Goal: Task Accomplishment & Management: Manage account settings

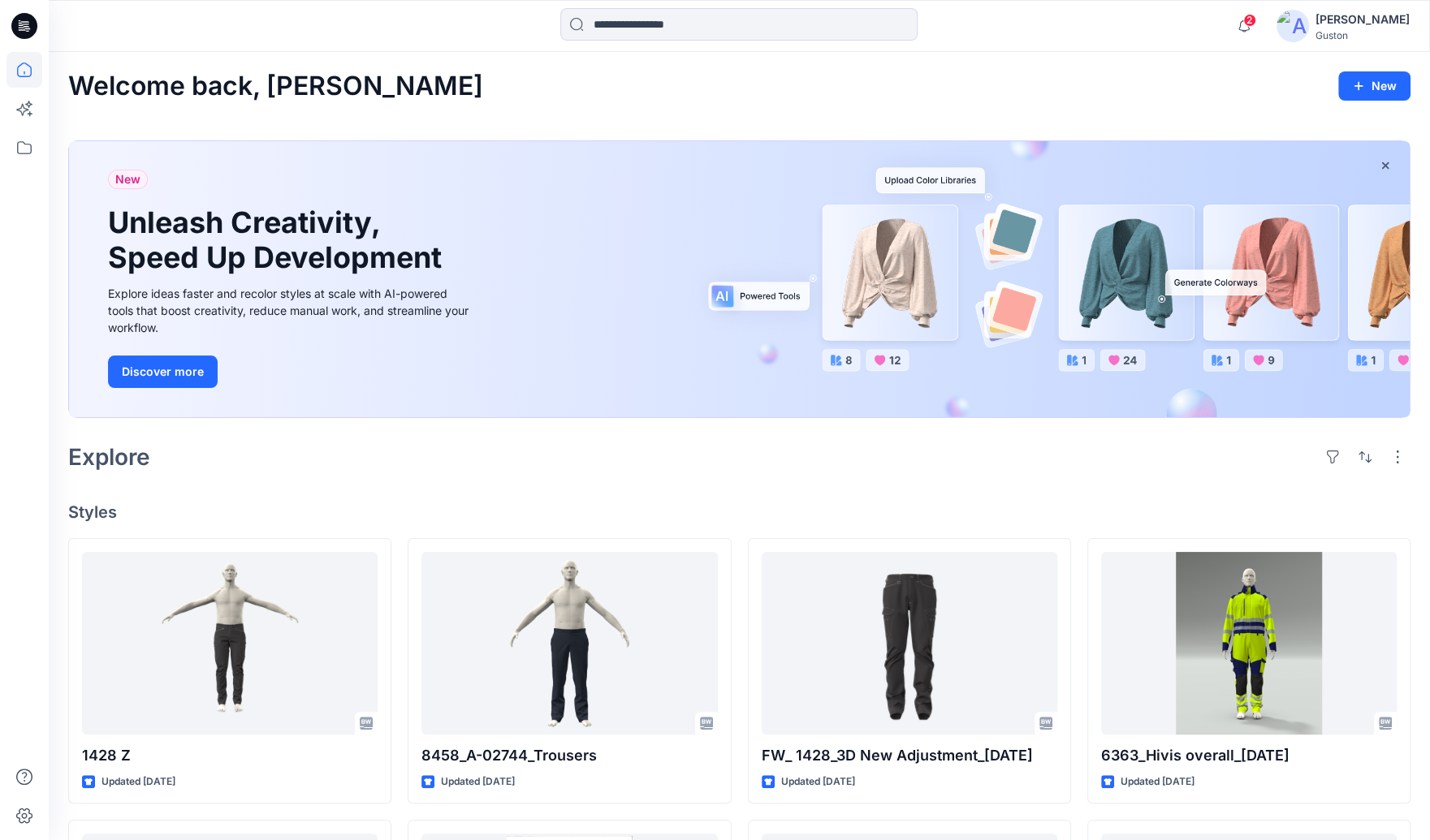
click at [1341, 39] on div "Guston" at bounding box center [1363, 35] width 94 height 12
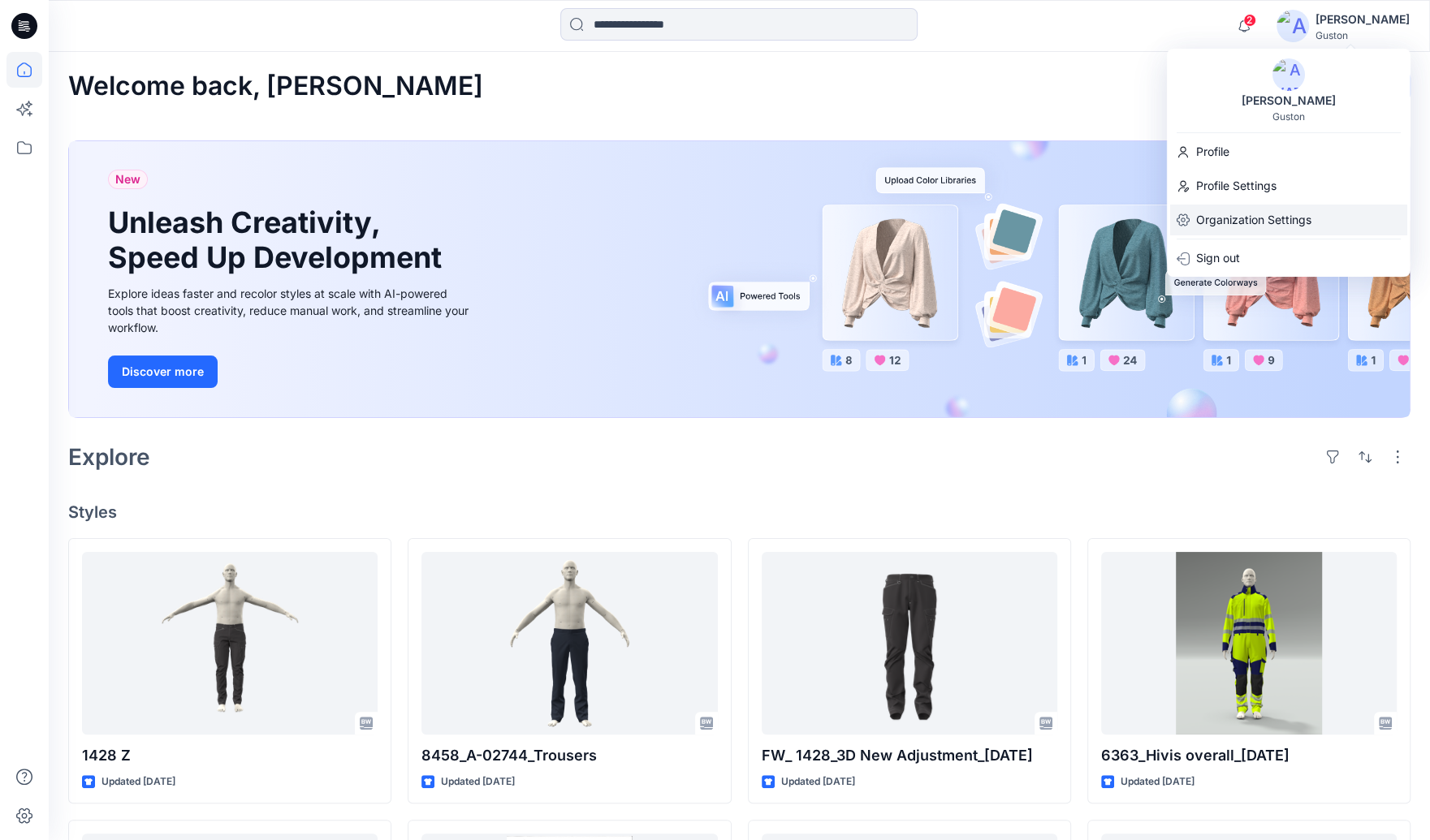
click at [1227, 225] on p "Organization Settings" at bounding box center [1254, 220] width 116 height 31
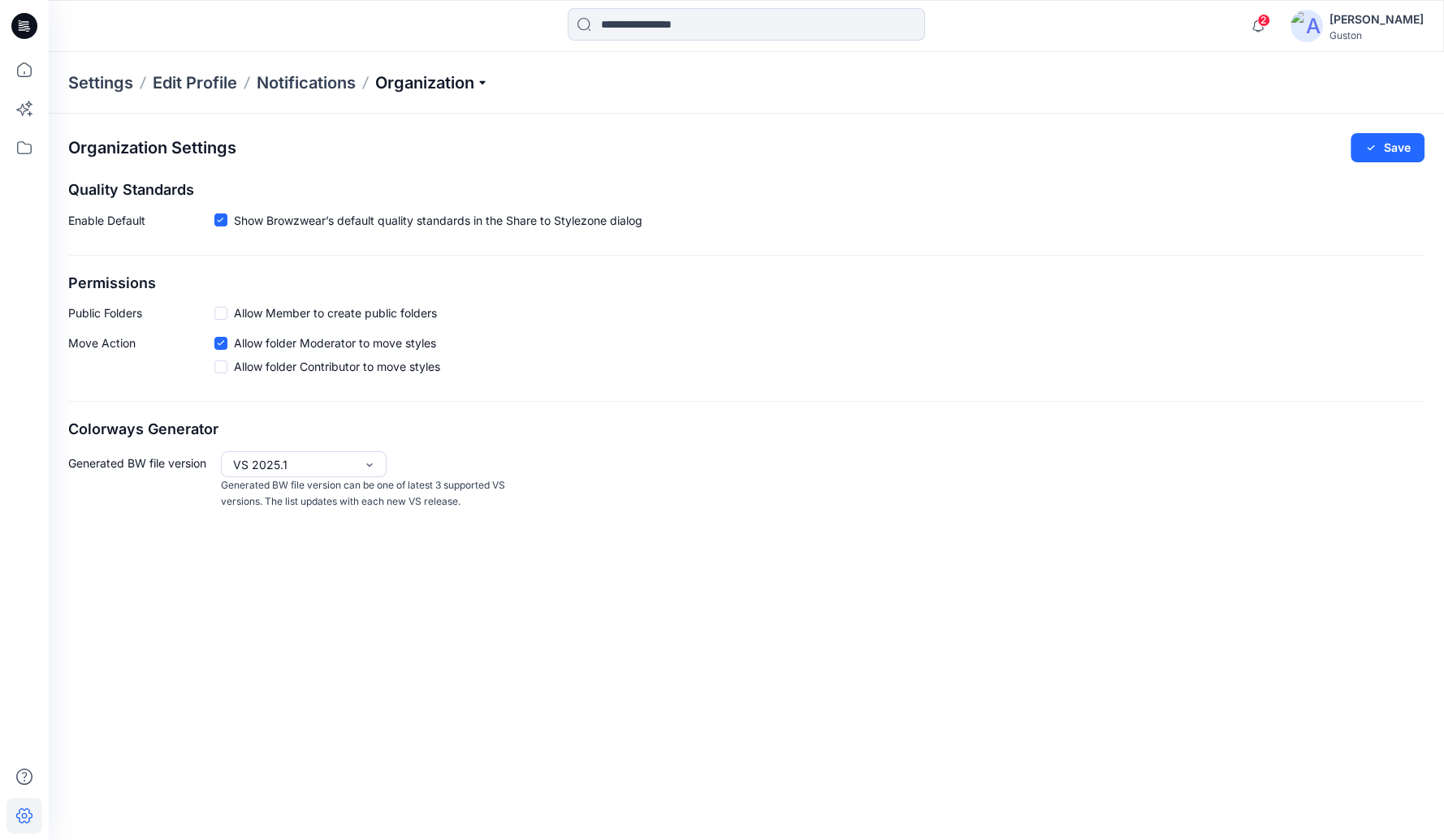
click at [475, 85] on p "Organization" at bounding box center [433, 83] width 114 height 22
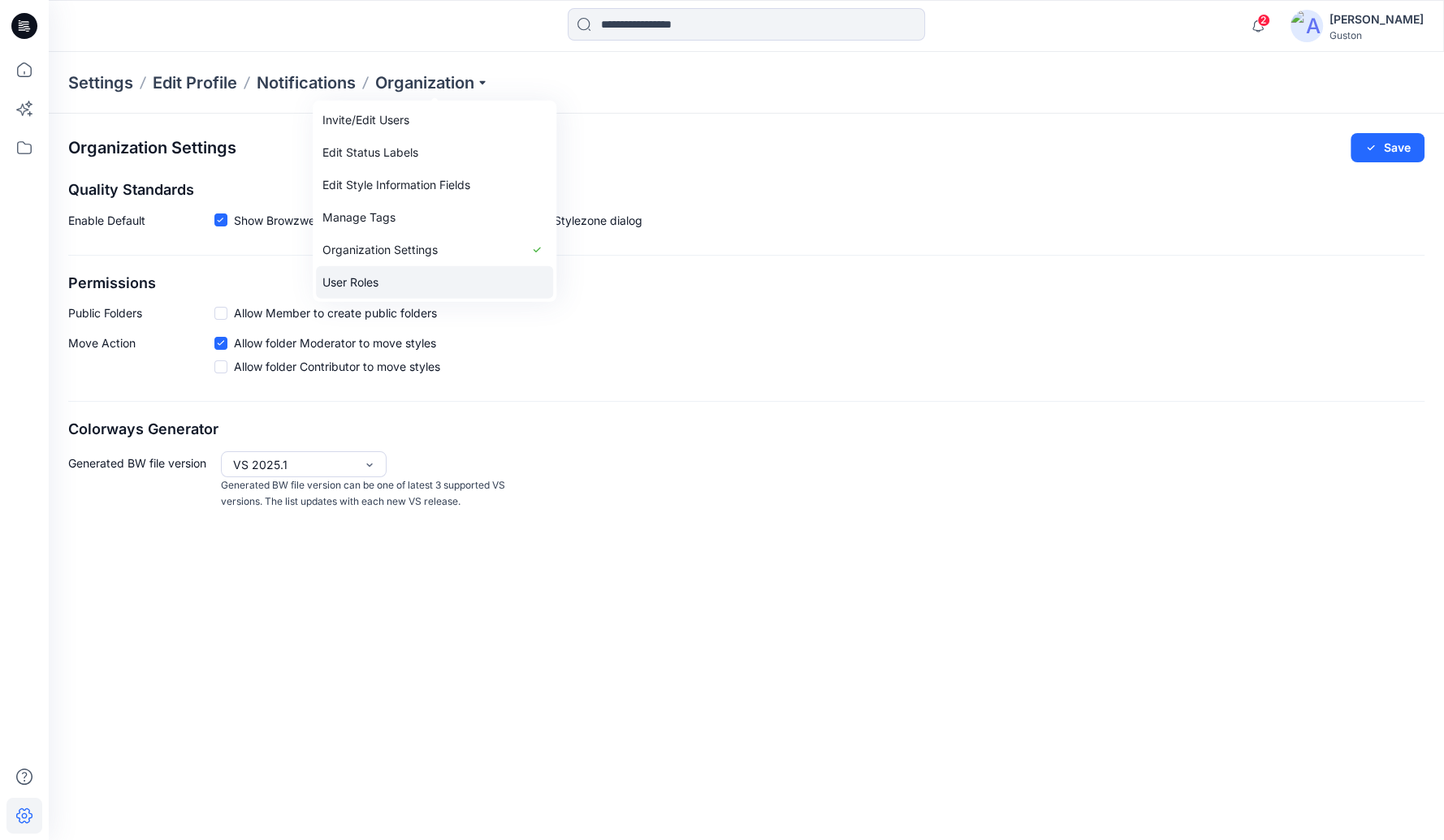
click at [407, 283] on link "User Roles" at bounding box center [434, 283] width 238 height 33
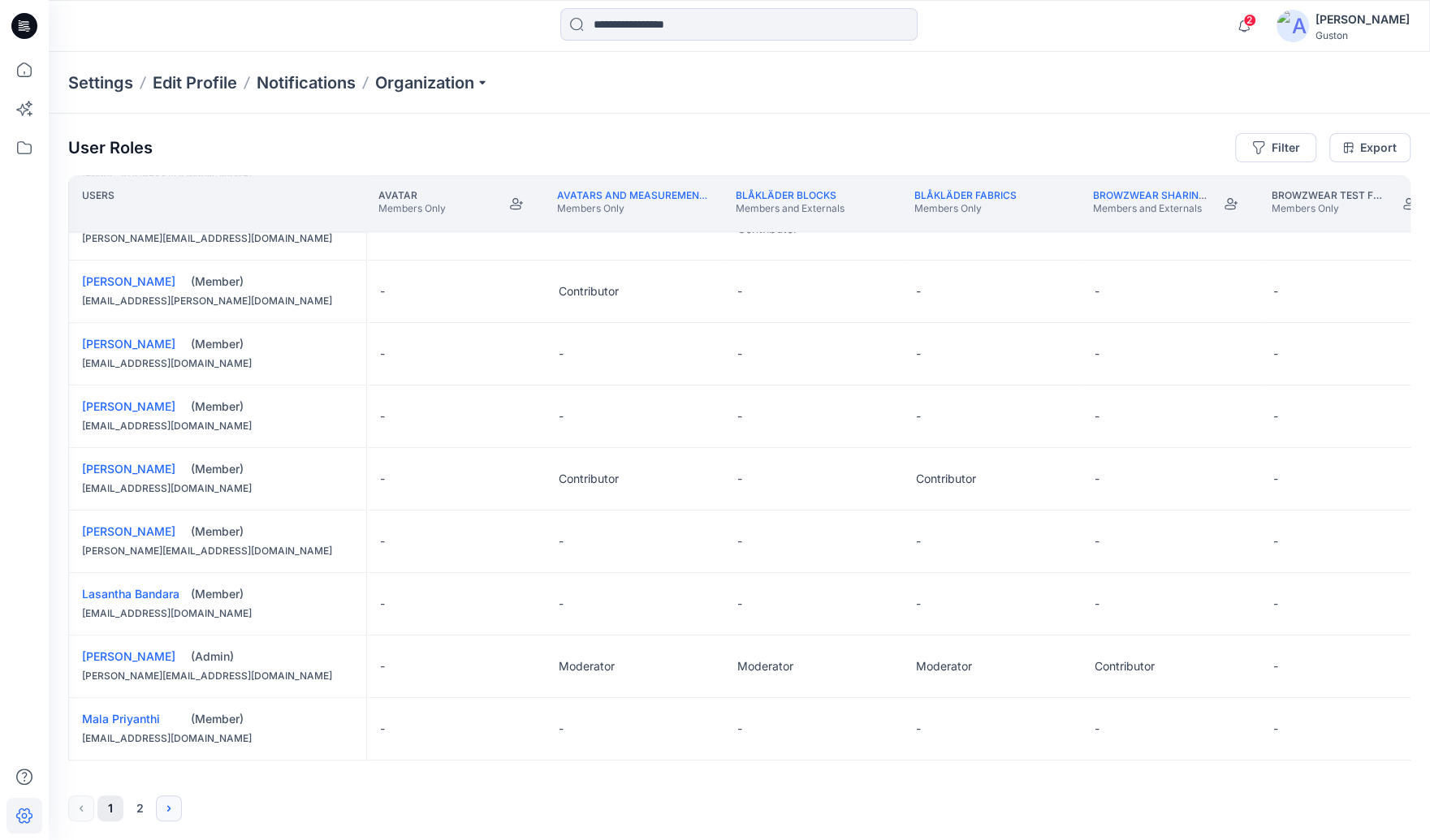
click at [157, 808] on button "Next" at bounding box center [169, 809] width 26 height 26
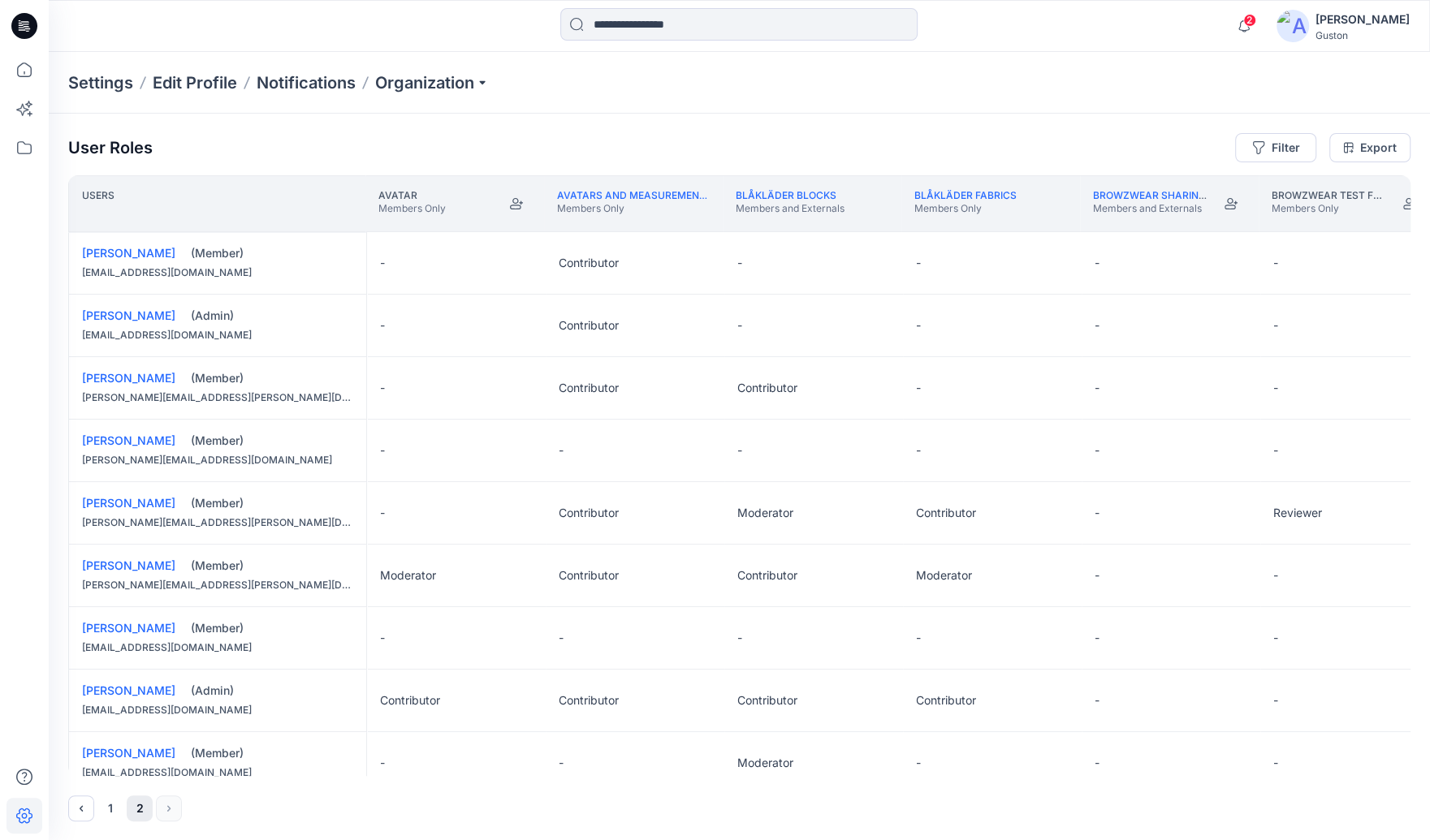
click at [1342, 26] on div "[PERSON_NAME]" at bounding box center [1363, 19] width 94 height 20
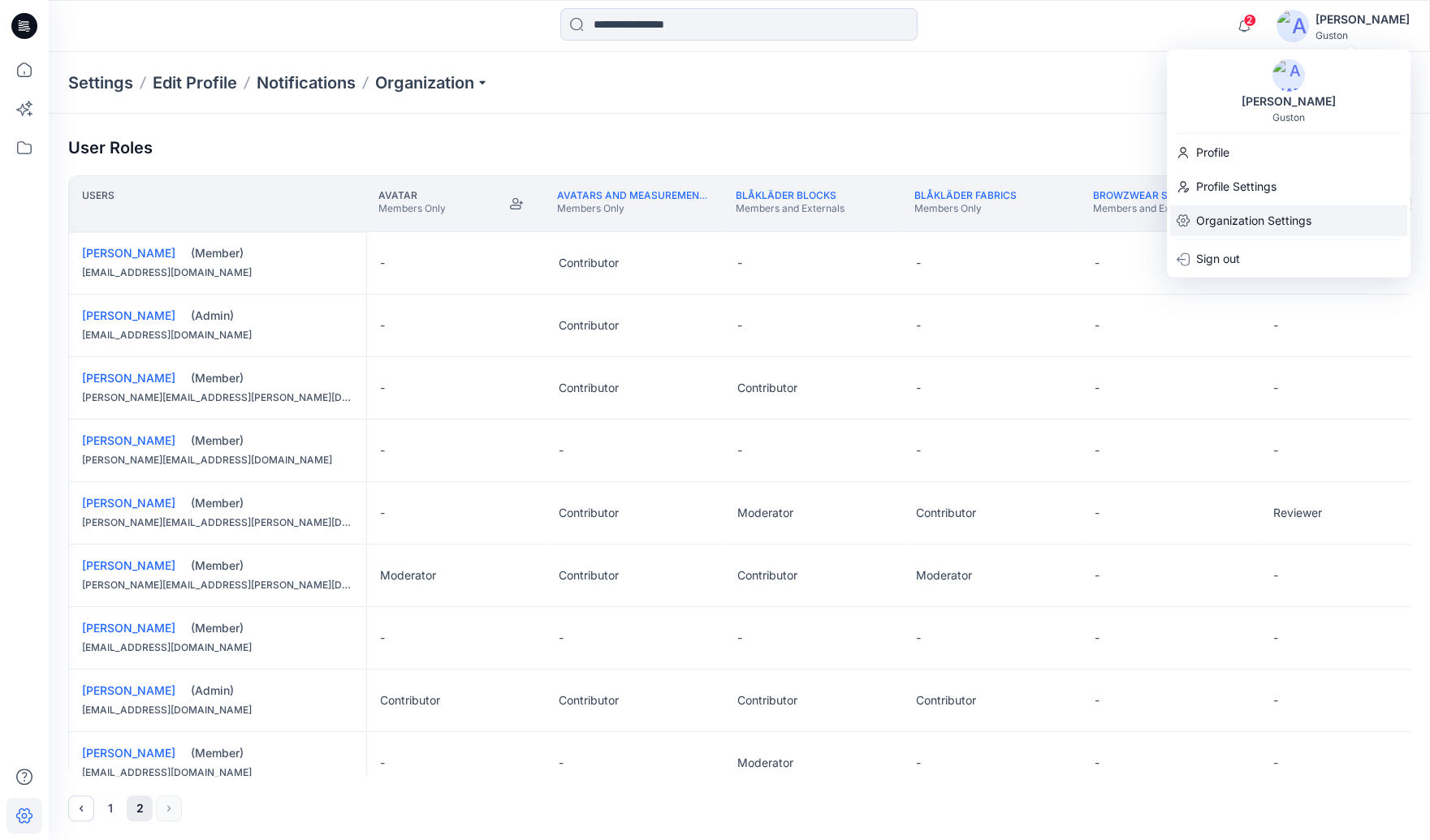
click at [1232, 217] on p "Organization Settings" at bounding box center [1254, 221] width 116 height 31
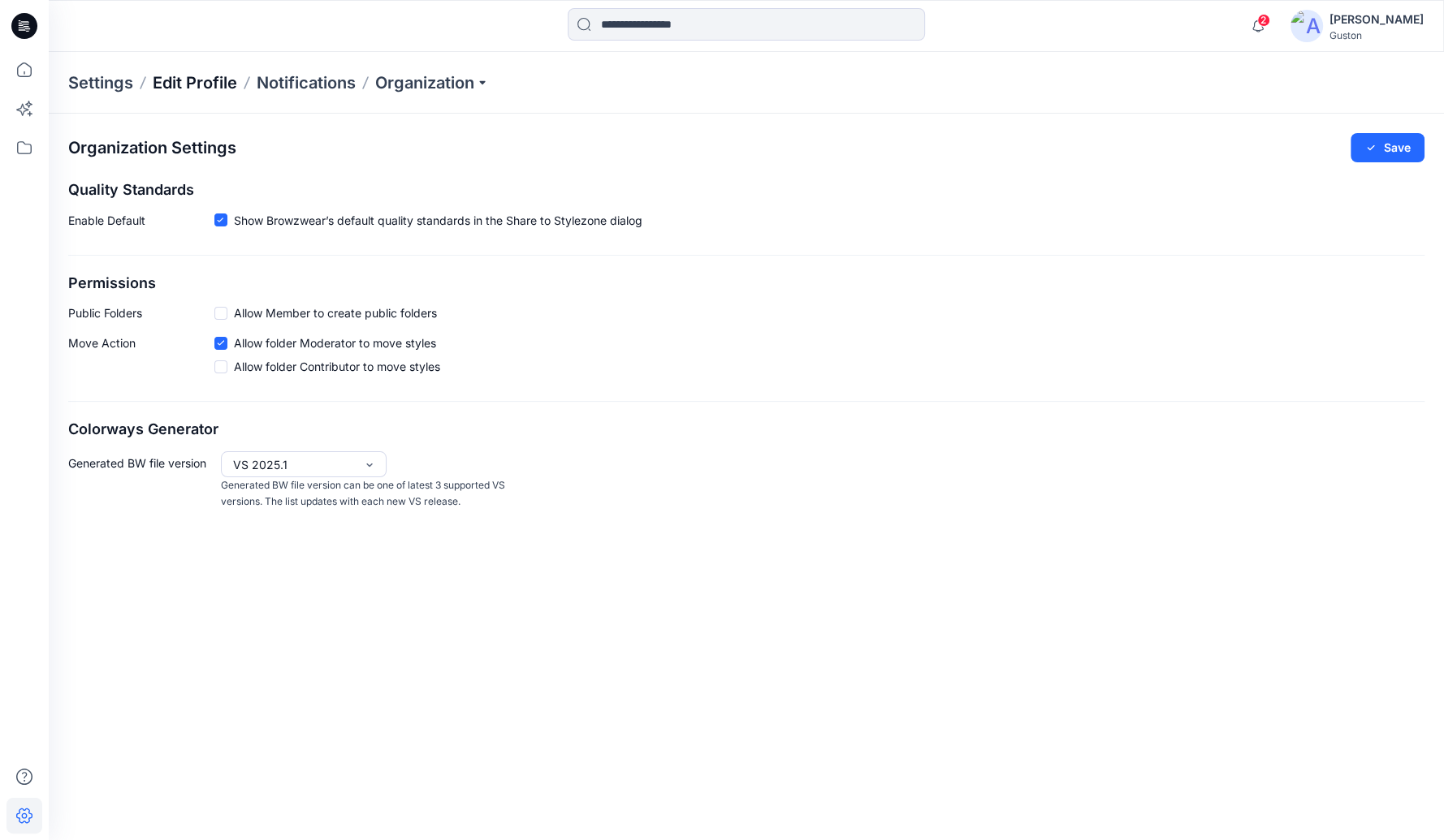
click at [200, 82] on p "Edit Profile" at bounding box center [195, 83] width 85 height 22
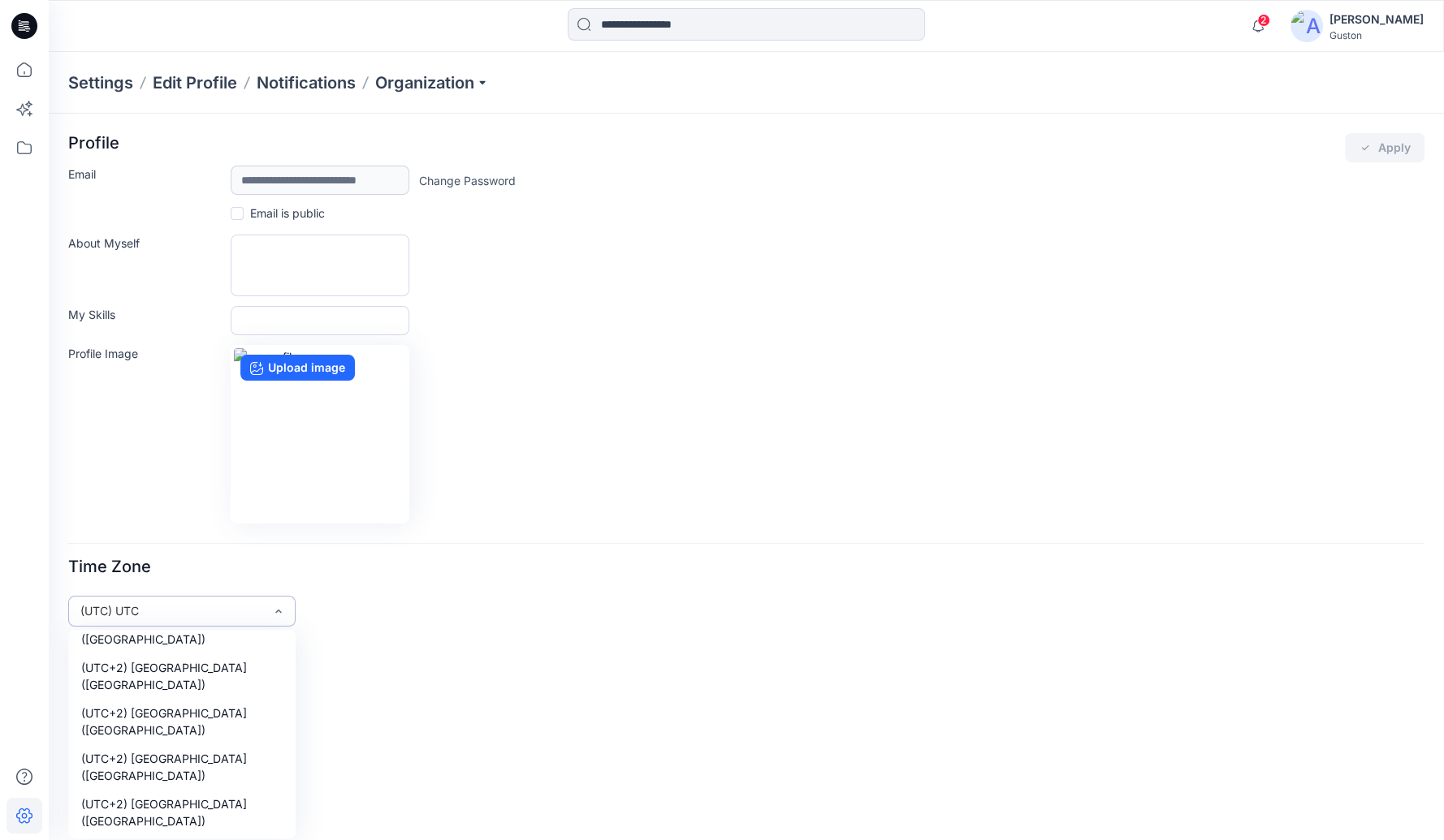
scroll to position [12714, 0]
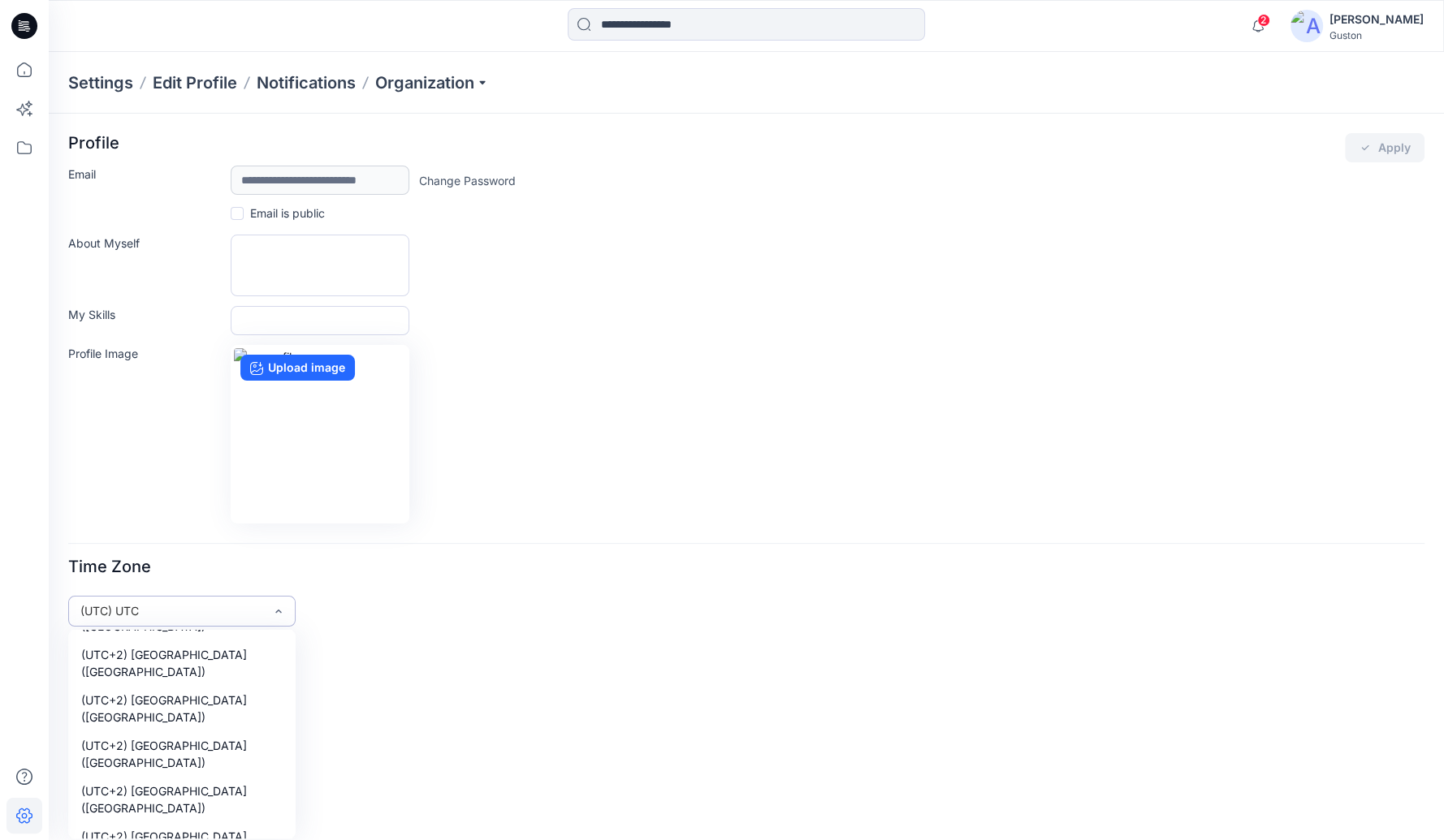
click at [200, 605] on div "(UTC) UTC" at bounding box center [172, 611] width 184 height 17
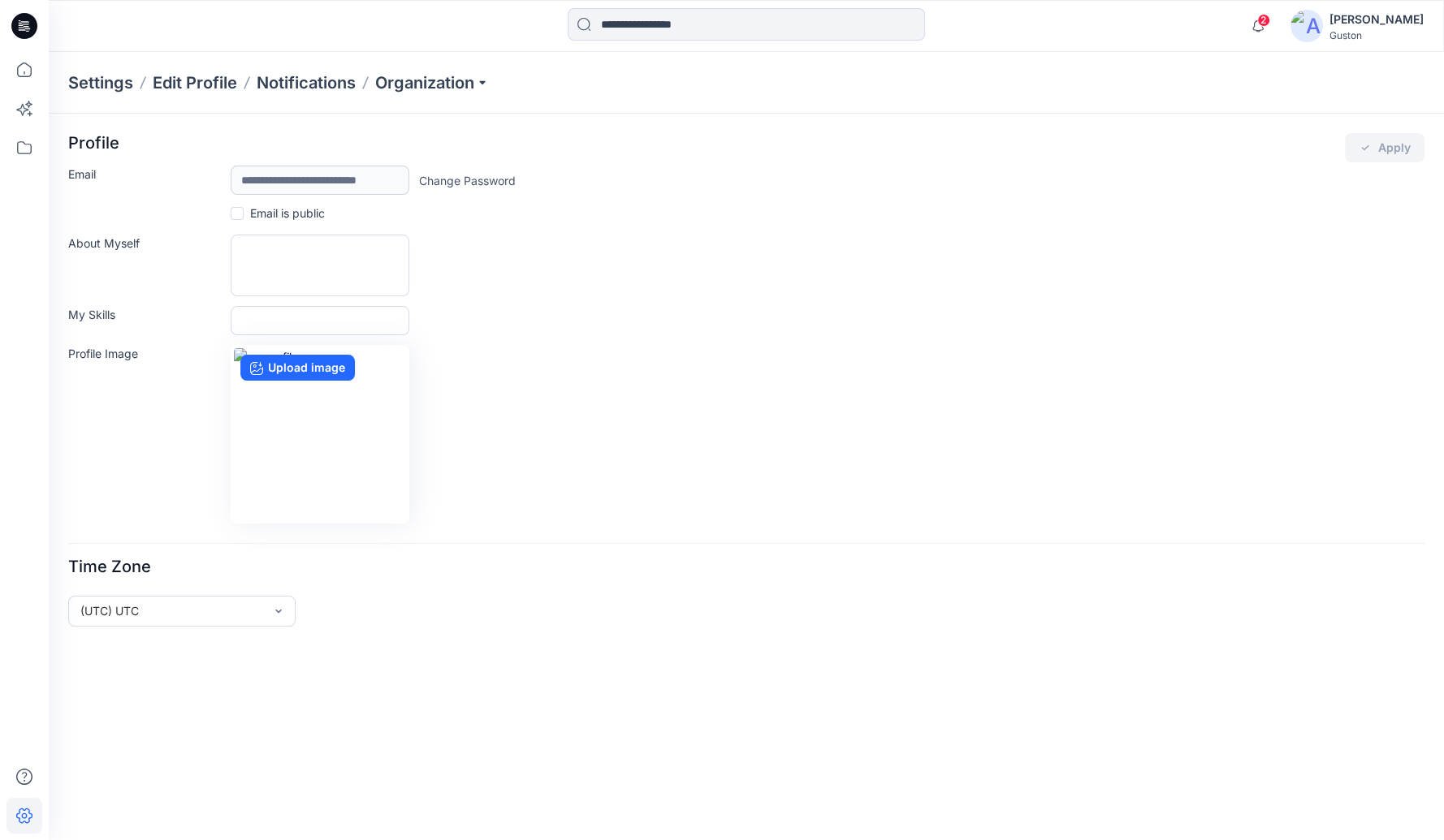
click at [767, 692] on div "**********" at bounding box center [746, 477] width 1396 height 727
click at [239, 212] on span at bounding box center [237, 213] width 13 height 13
click at [1366, 155] on button "Apply" at bounding box center [1385, 148] width 79 height 29
click at [1362, 37] on div "Guston" at bounding box center [1377, 35] width 94 height 12
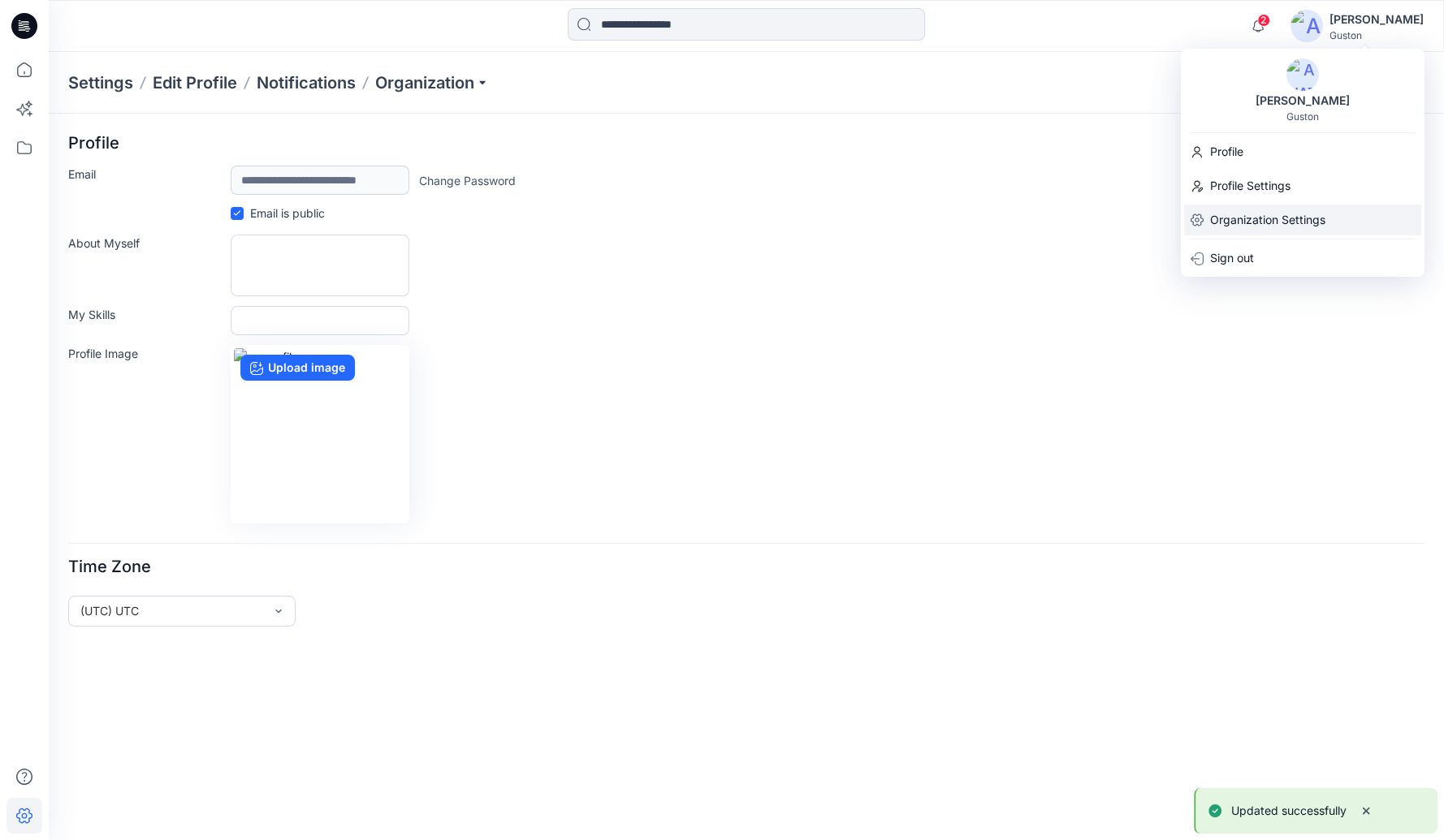
click at [1284, 224] on p "Organization Settings" at bounding box center [1268, 220] width 116 height 31
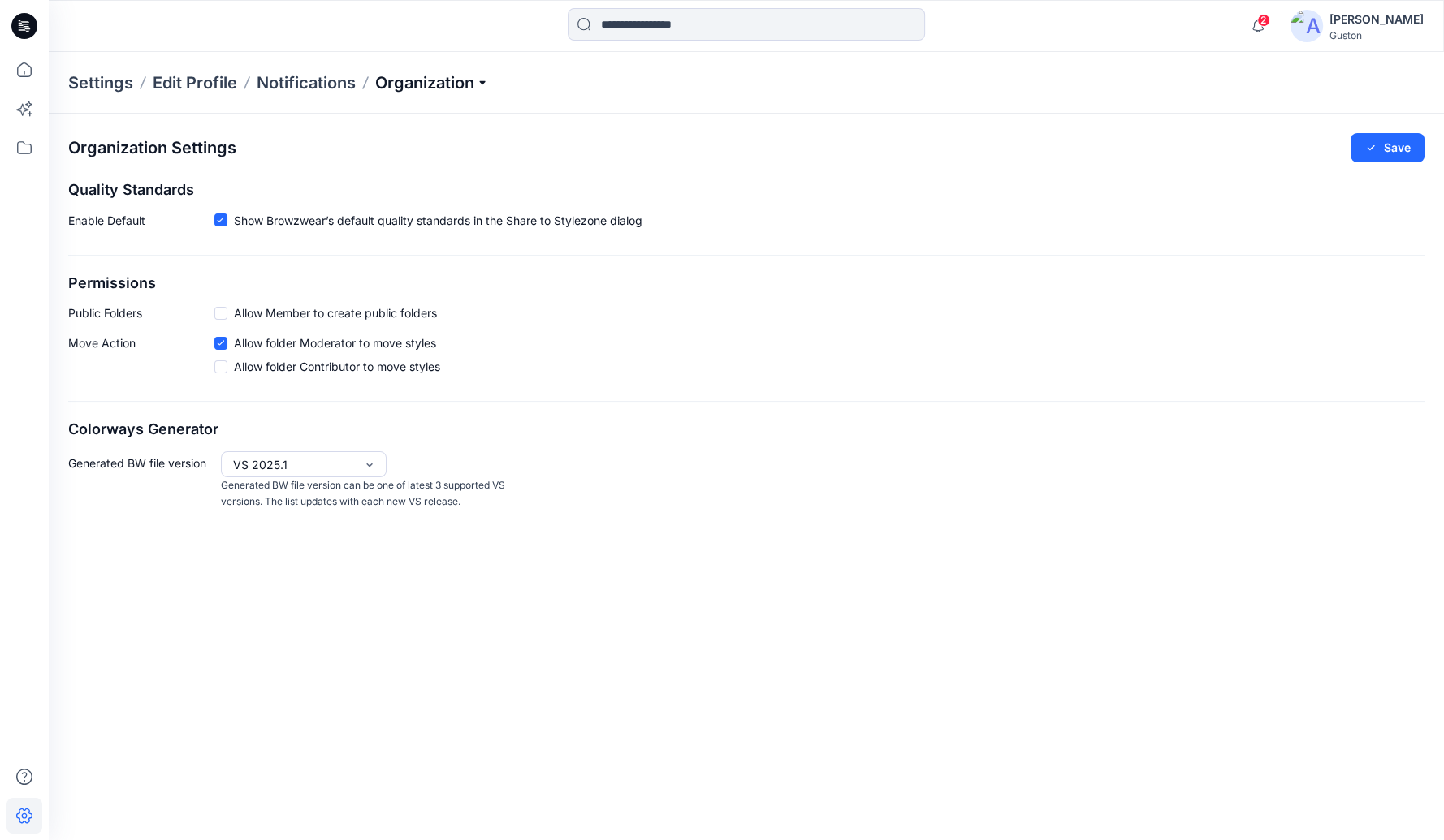
click at [483, 84] on p "Organization" at bounding box center [433, 83] width 114 height 22
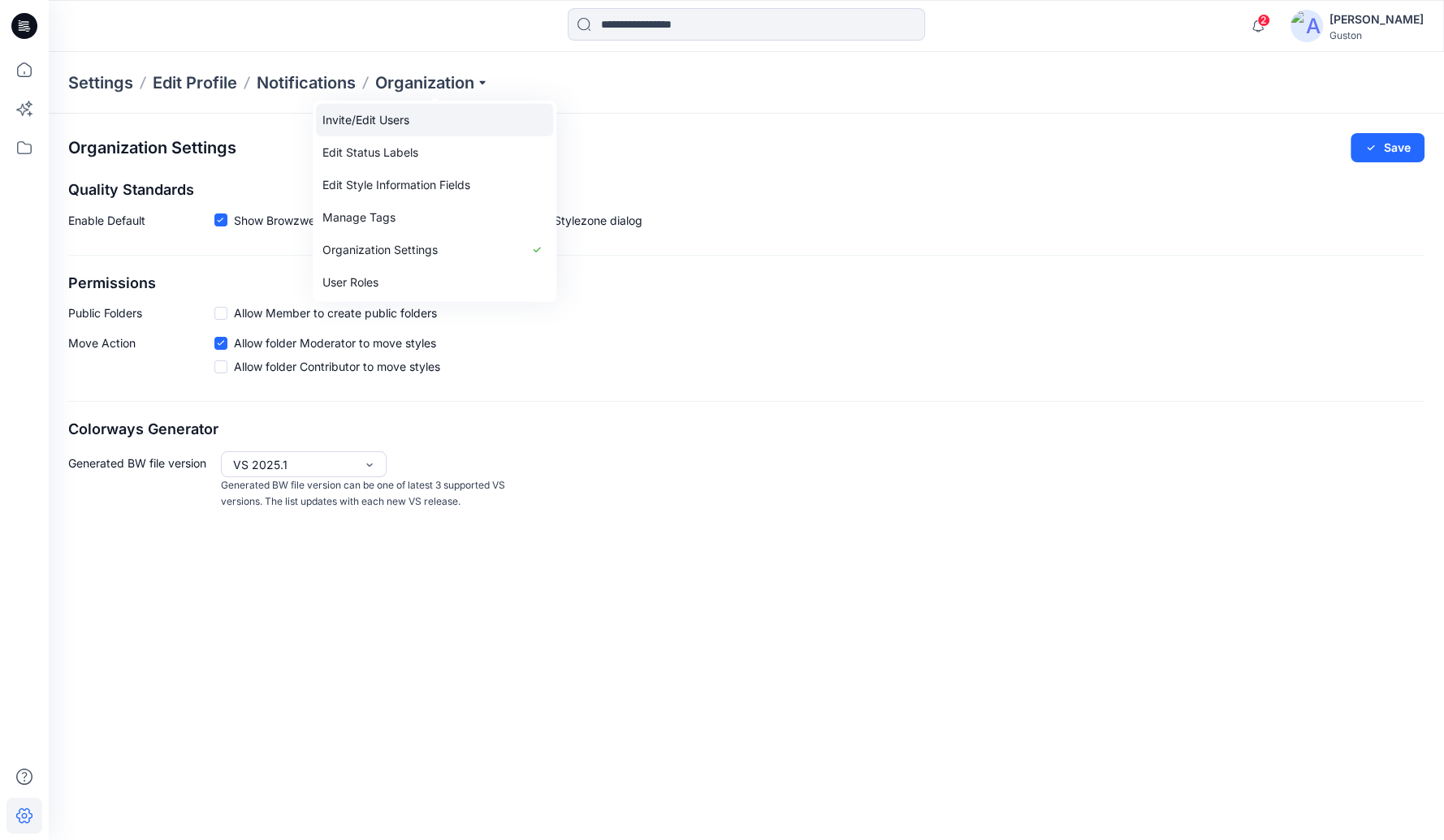
click at [450, 122] on link "Invite/Edit Users" at bounding box center [434, 120] width 238 height 33
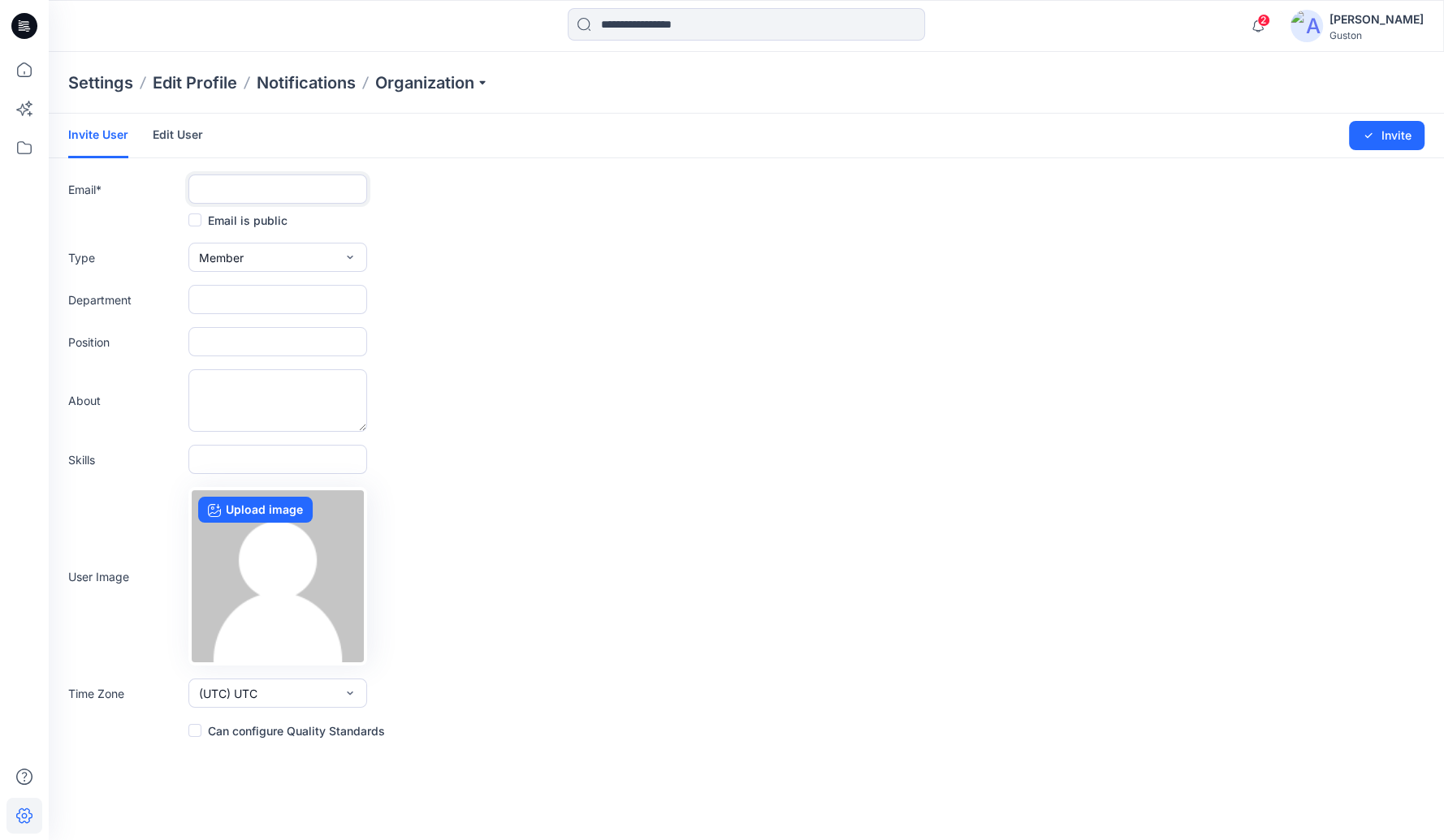
click at [260, 187] on input "text" at bounding box center [277, 189] width 179 height 29
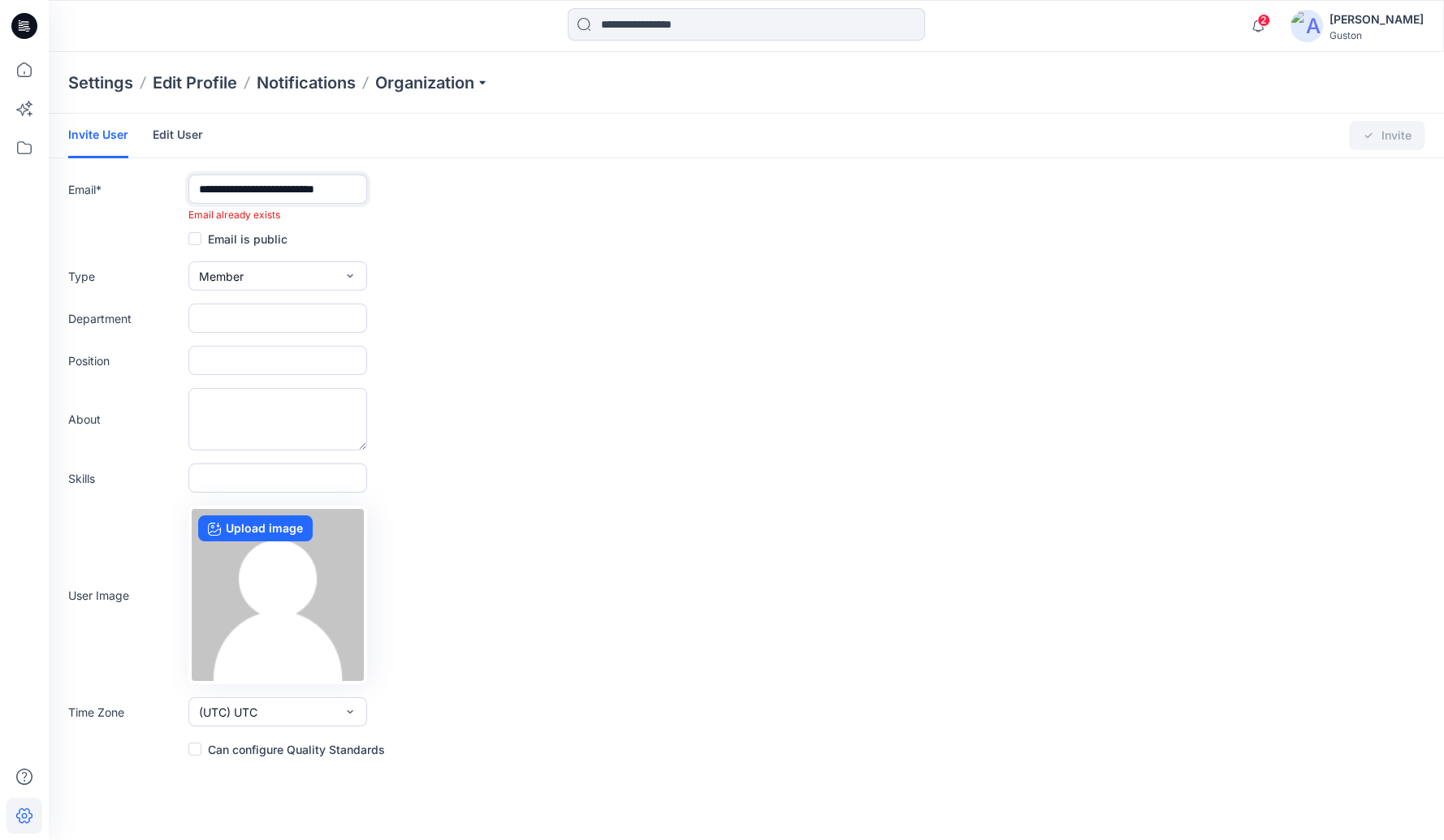
scroll to position [0, 7]
type input "**********"
click at [601, 311] on div "Department" at bounding box center [746, 319] width 1357 height 29
click at [464, 89] on p "Organization" at bounding box center [433, 83] width 114 height 22
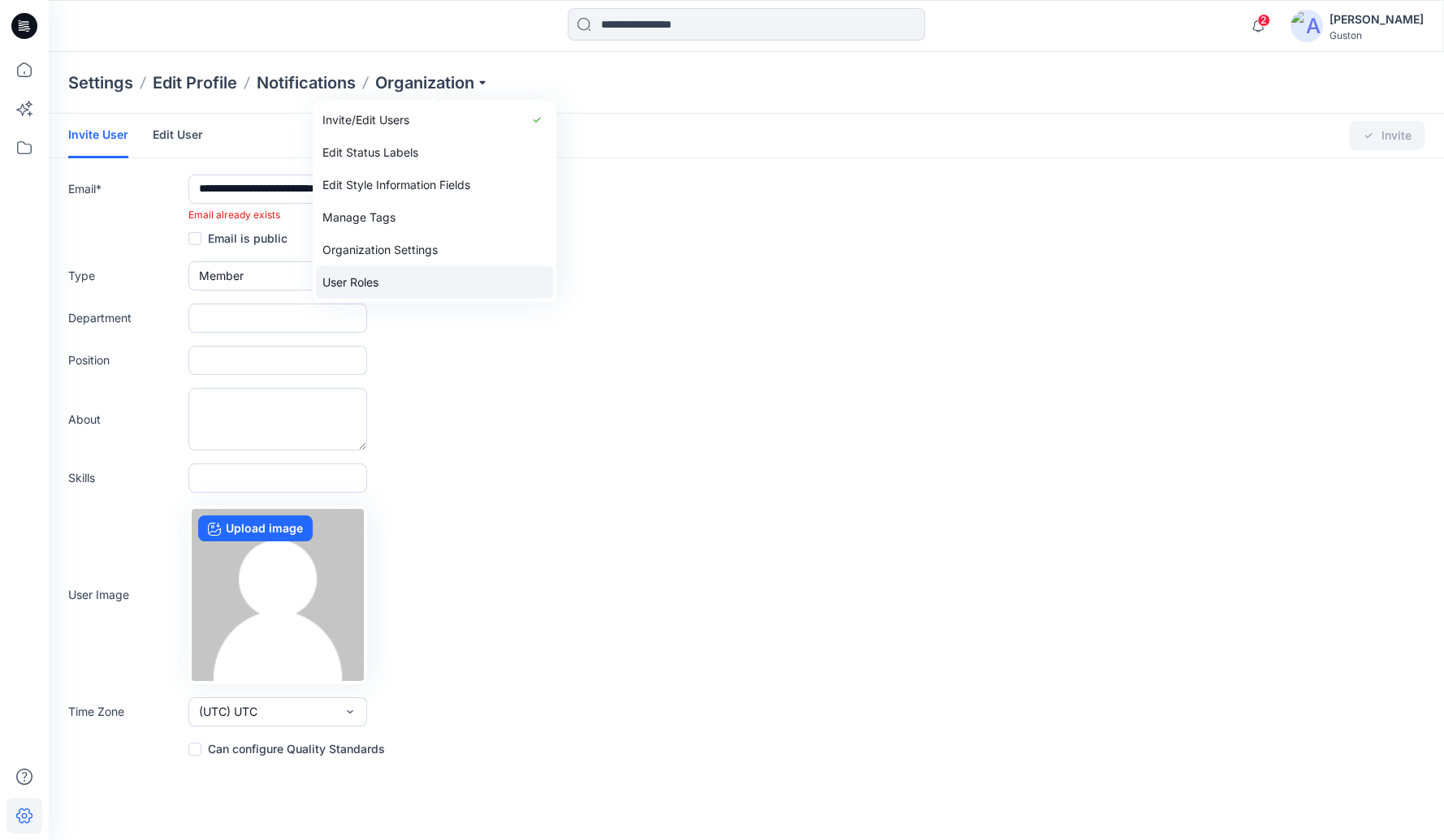
click at [420, 278] on link "User Roles" at bounding box center [434, 283] width 238 height 33
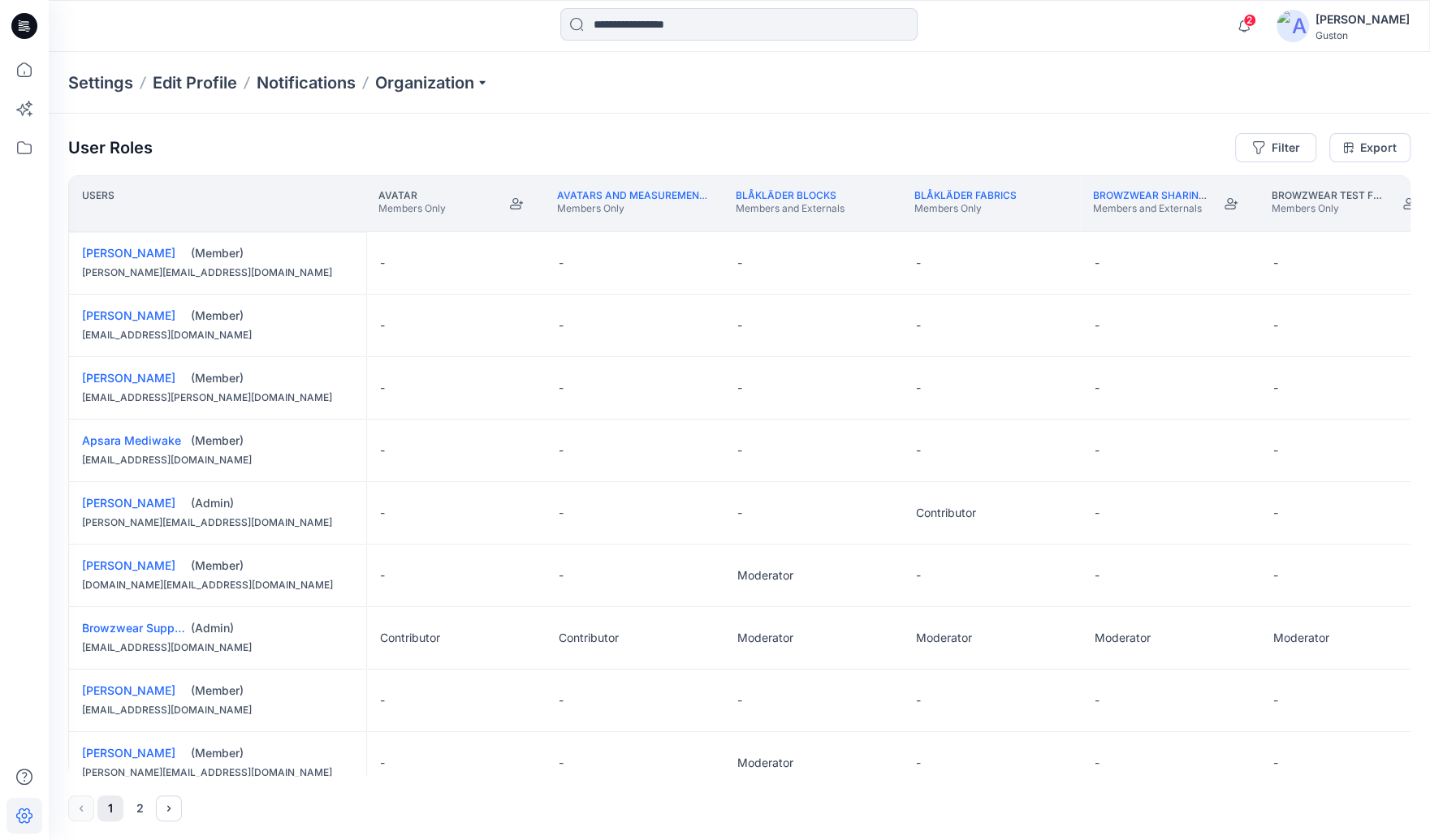
scroll to position [902, 0]
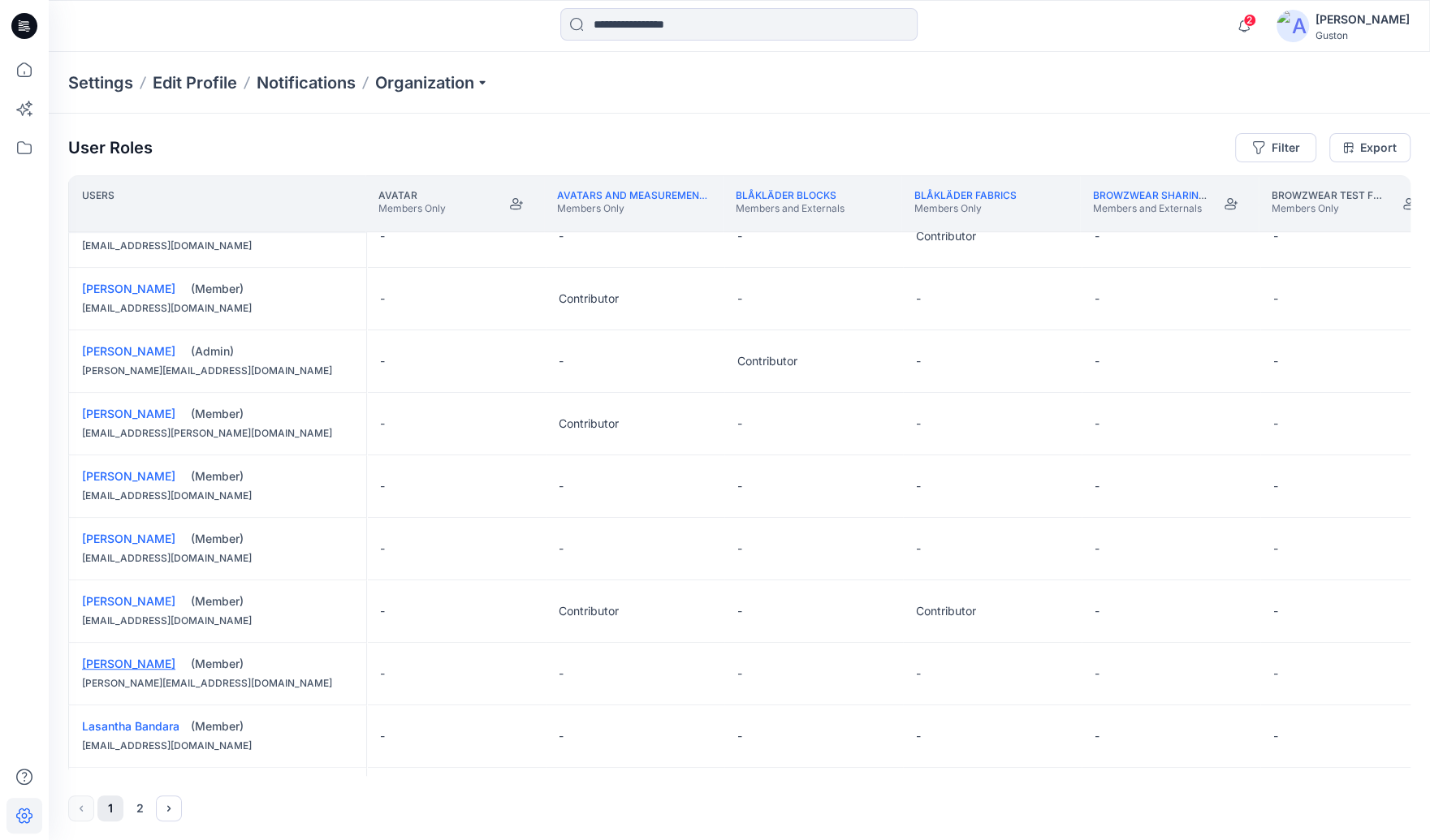
click at [138, 657] on link "[PERSON_NAME]" at bounding box center [129, 664] width 93 height 14
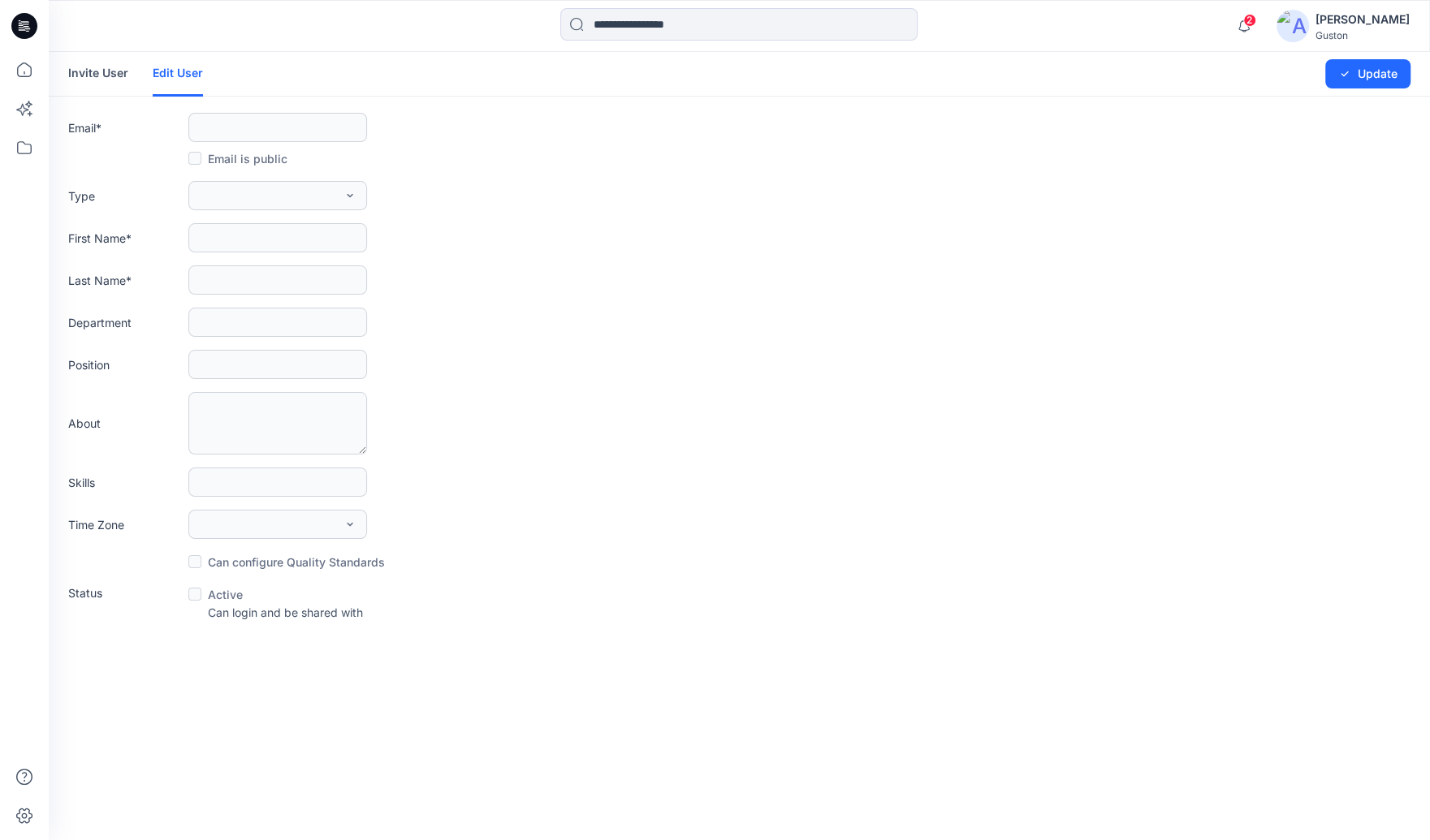
type input "**********"
type input "*******"
type input "******"
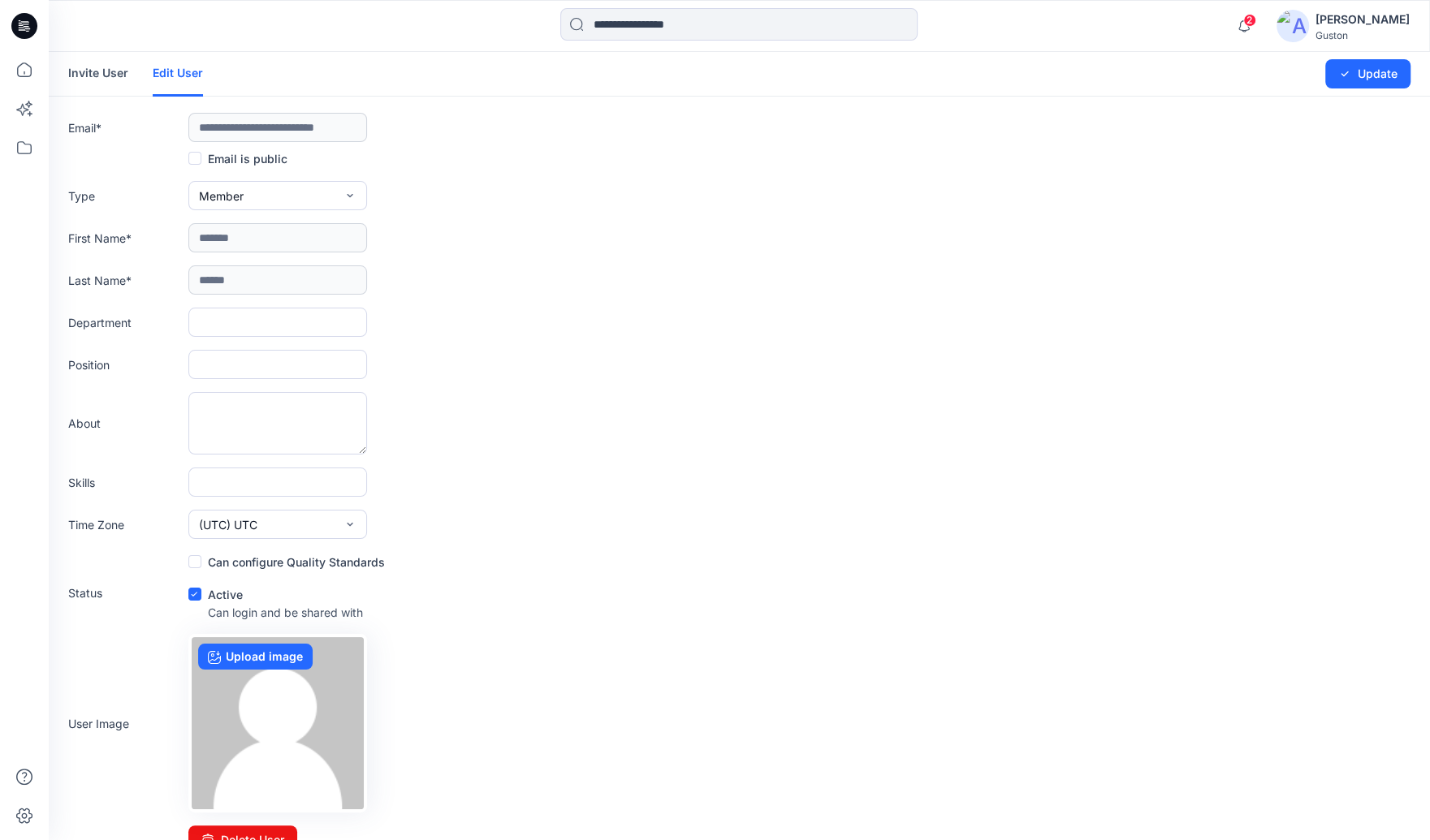
click at [193, 158] on span at bounding box center [194, 158] width 13 height 13
click at [1369, 76] on button "Update" at bounding box center [1368, 74] width 85 height 29
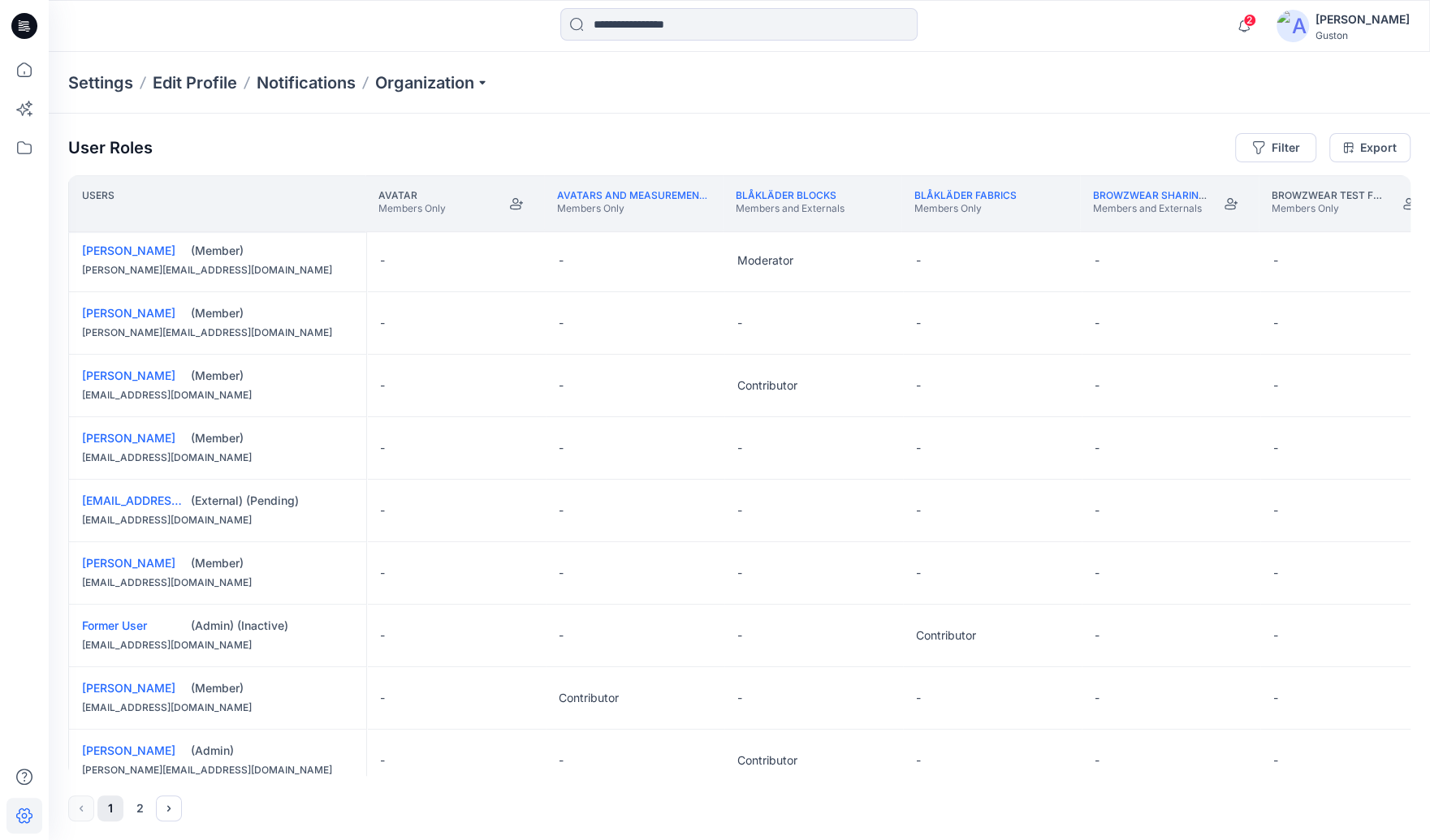
scroll to position [1034, 0]
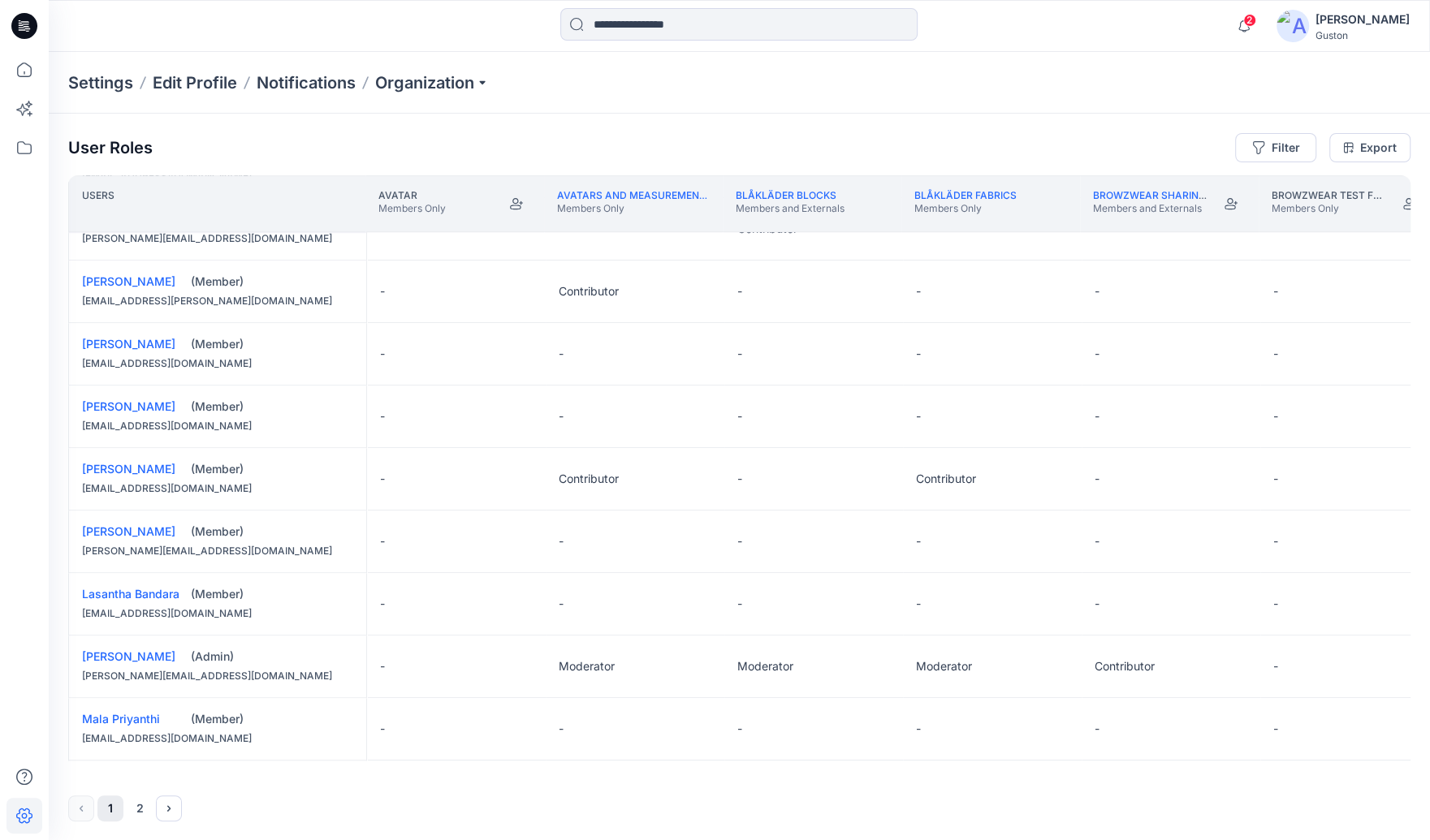
click at [310, 543] on div "[PERSON_NAME][EMAIL_ADDRESS][DOMAIN_NAME]" at bounding box center [218, 551] width 271 height 16
click at [273, 514] on div "[PERSON_NAME] (Member) [PERSON_NAME][EMAIL_ADDRESS][DOMAIN_NAME]" at bounding box center [218, 541] width 297 height 61
drag, startPoint x: 298, startPoint y: 777, endPoint x: 354, endPoint y: 775, distance: 56.0
click at [354, 775] on div "User Roles Filter Export Users Avatar Members Only Avatars and measurement list…" at bounding box center [739, 477] width 1382 height 728
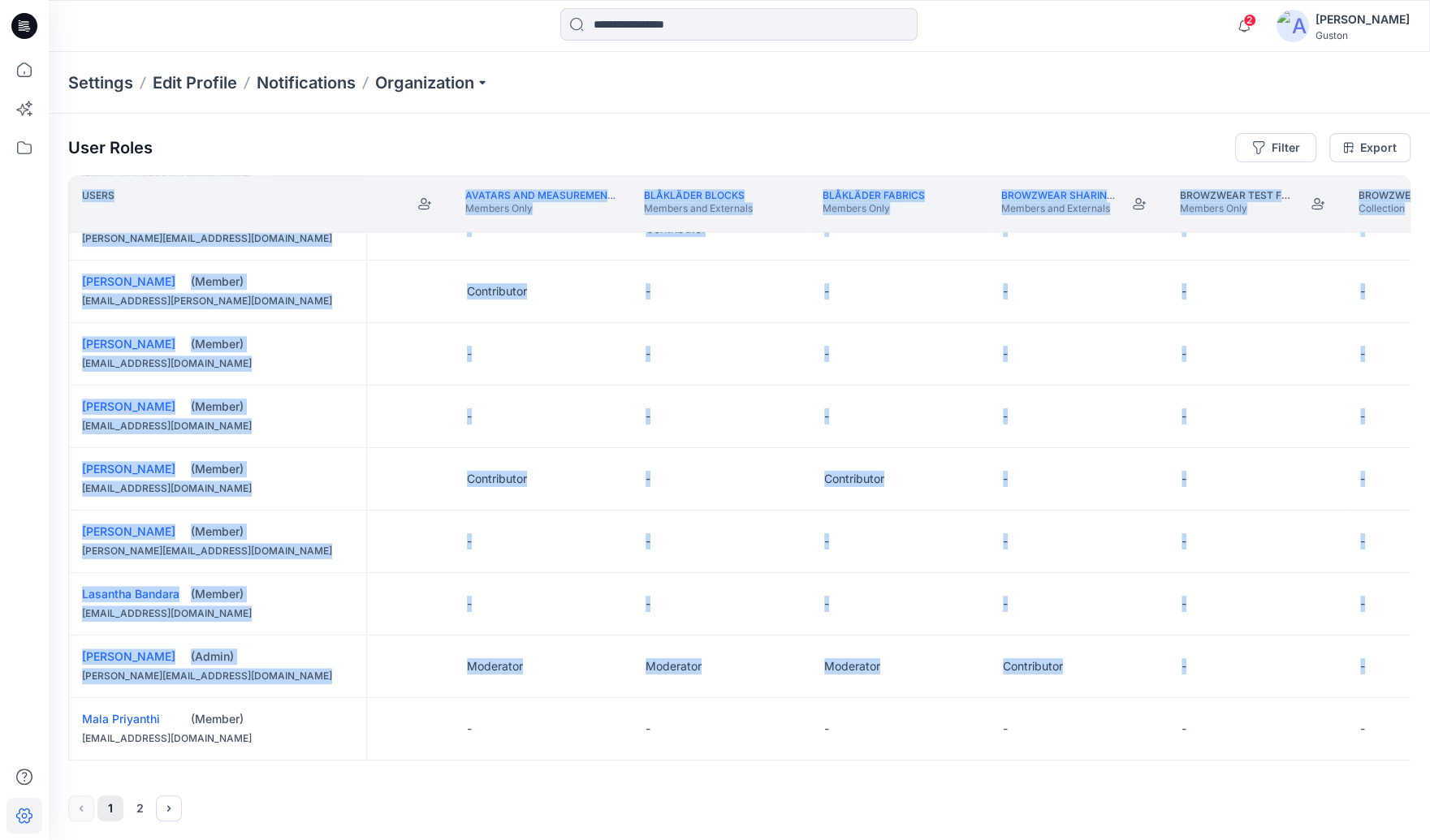
scroll to position [1034, 374]
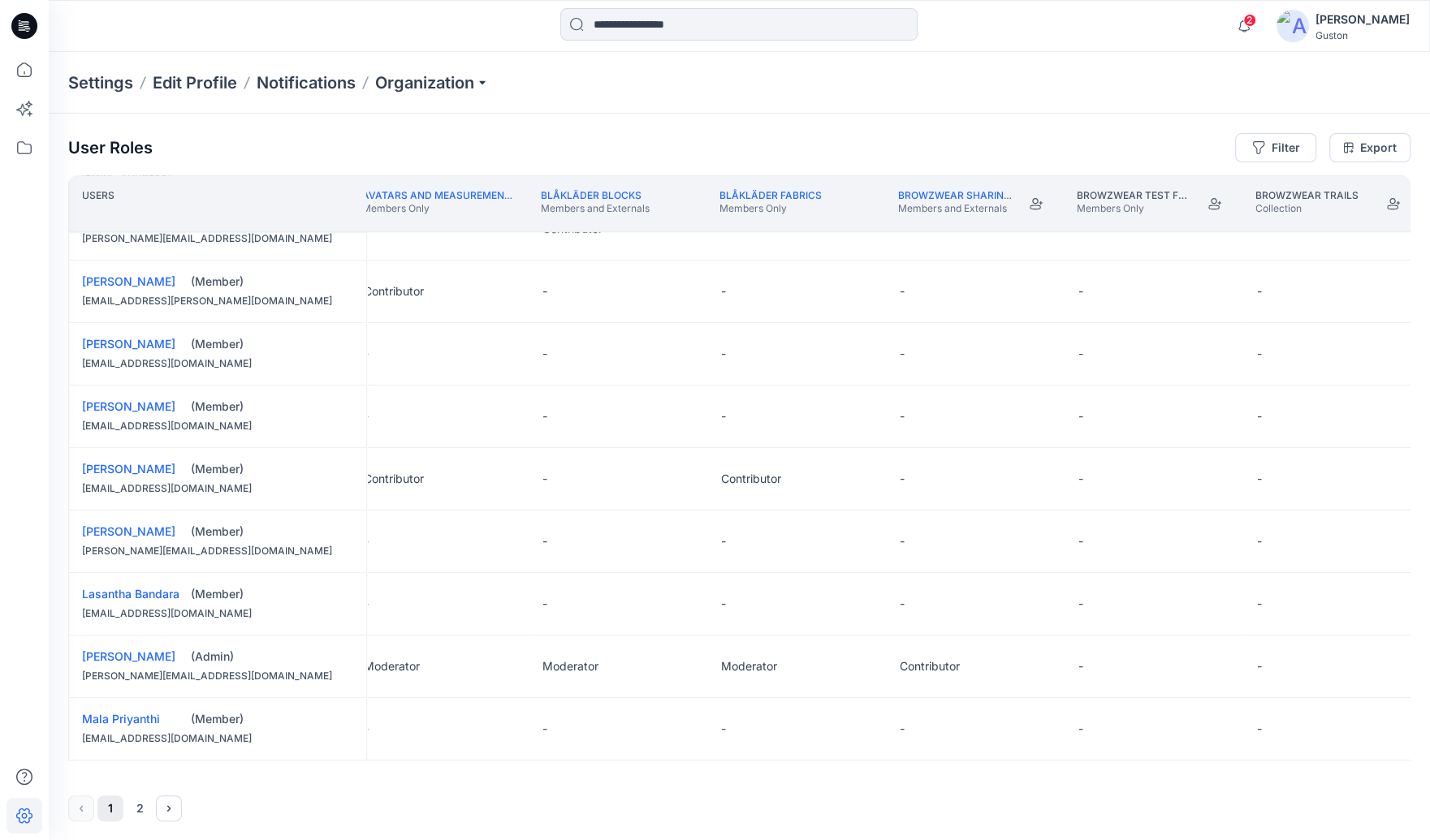
click at [1100, 90] on div "Settings Edit Profile Notifications Organization" at bounding box center [739, 82] width 1382 height 61
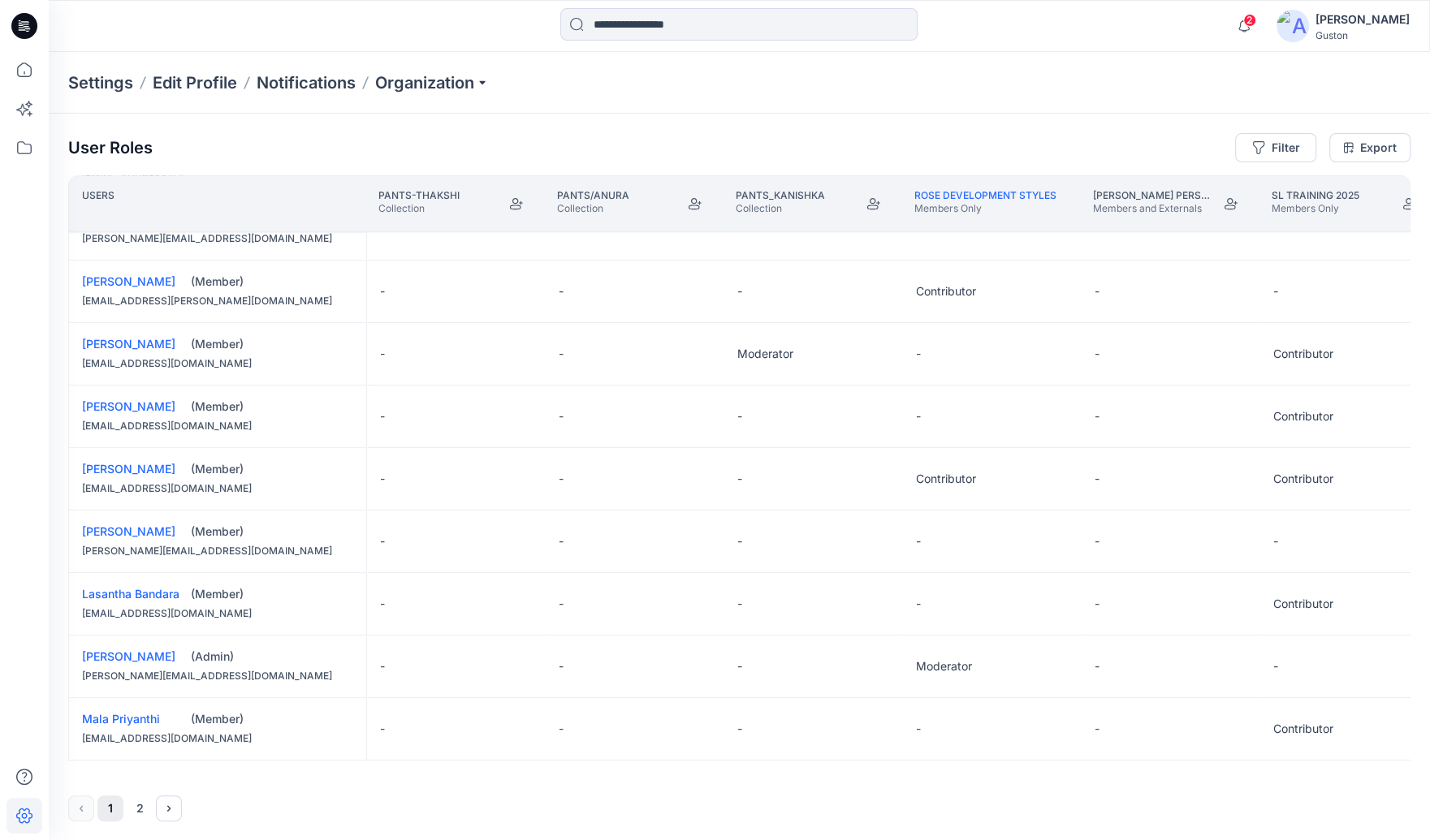
scroll to position [1034, 4476]
click at [1046, 537] on button "Edit Role" at bounding box center [1046, 541] width 29 height 29
click at [953, 629] on button "Contributor" at bounding box center [967, 634] width 175 height 29
drag, startPoint x: 1022, startPoint y: 775, endPoint x: 940, endPoint y: 775, distance: 82.0
click at [940, 775] on div "Users Pants-Lasantha Collection Pants-Thakshi Collection pants/anura Collection…" at bounding box center [739, 476] width 1343 height 601
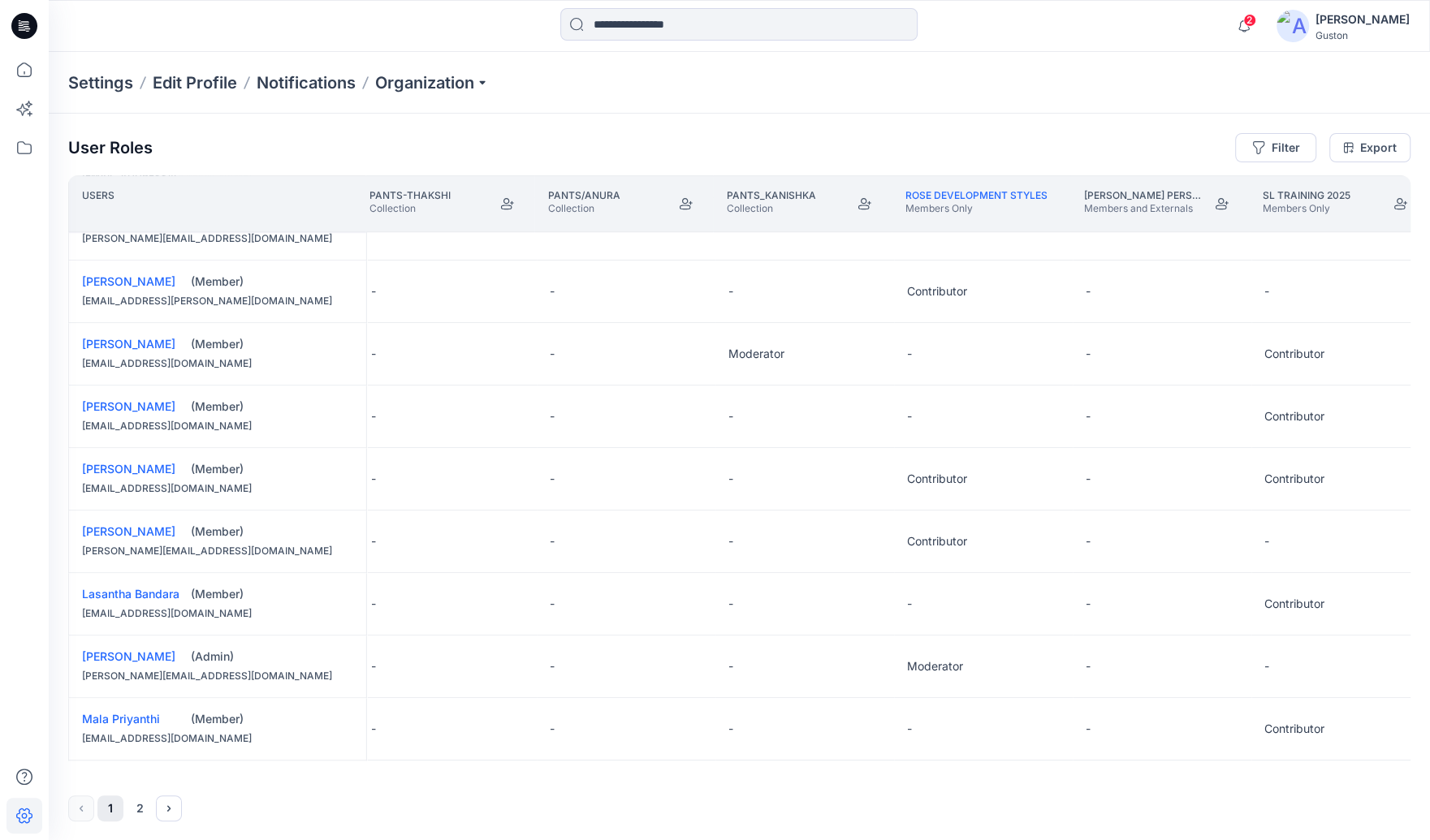
click at [79, 807] on div "1 2" at bounding box center [739, 809] width 1343 height 26
click at [962, 71] on div "Settings Edit Profile Notifications Organization" at bounding box center [739, 82] width 1382 height 61
drag, startPoint x: 1108, startPoint y: 776, endPoint x: 986, endPoint y: 780, distance: 122.1
click at [986, 780] on div "User Roles Filter Export Users Pants-Lasantha Collection Pants-Thakshi Collecti…" at bounding box center [739, 477] width 1382 height 728
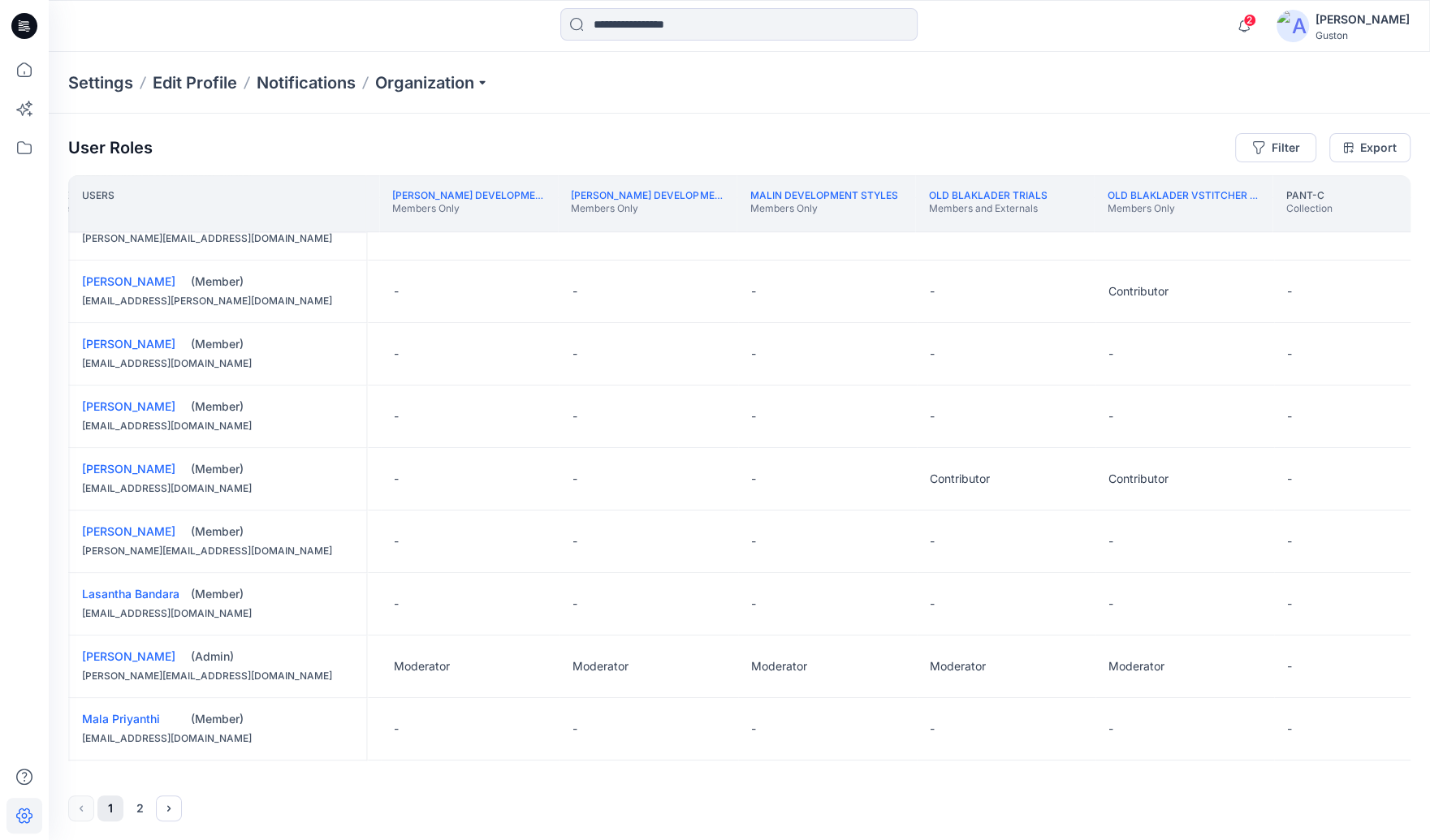
scroll to position [1034, 1804]
